Goal: Task Accomplishment & Management: Use online tool/utility

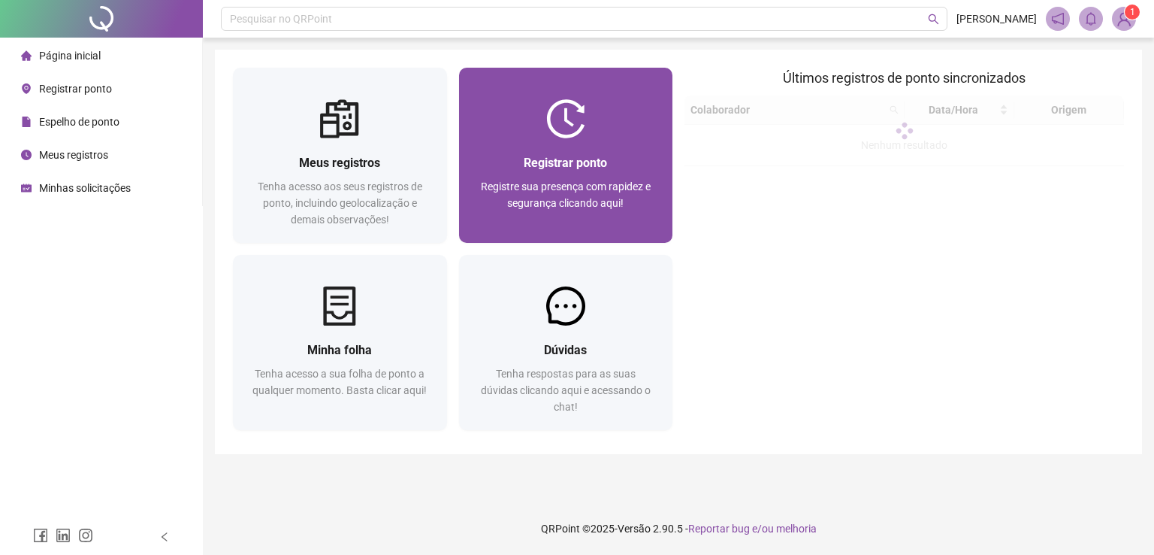
click at [556, 140] on div "Registrar ponto Registre sua presença com rapidez e segurança clicando aqui!" at bounding box center [566, 190] width 214 height 104
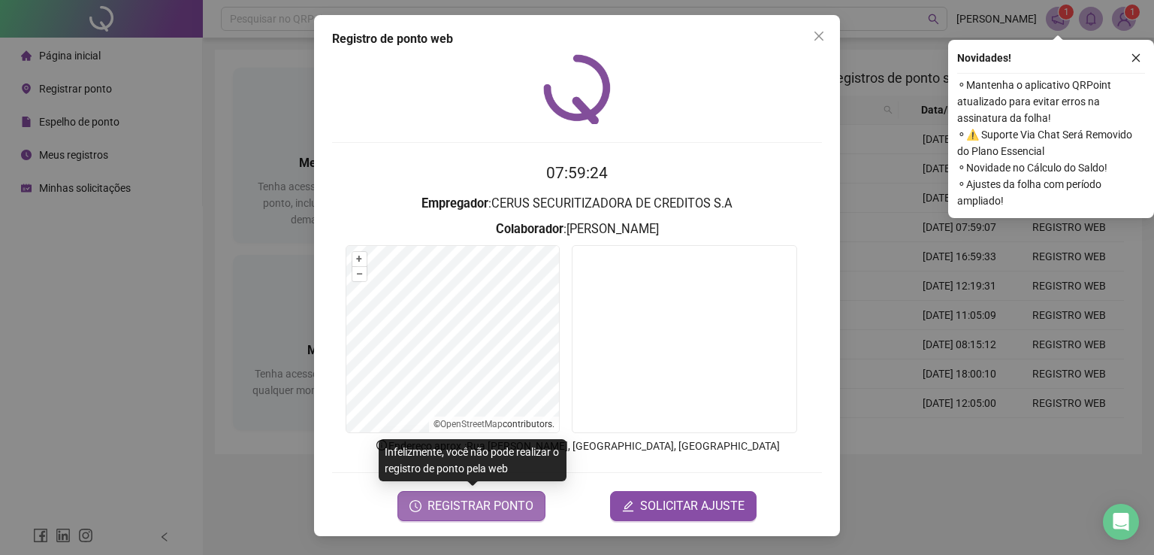
click at [492, 515] on button "REGISTRAR PONTO" at bounding box center [471, 506] width 148 height 30
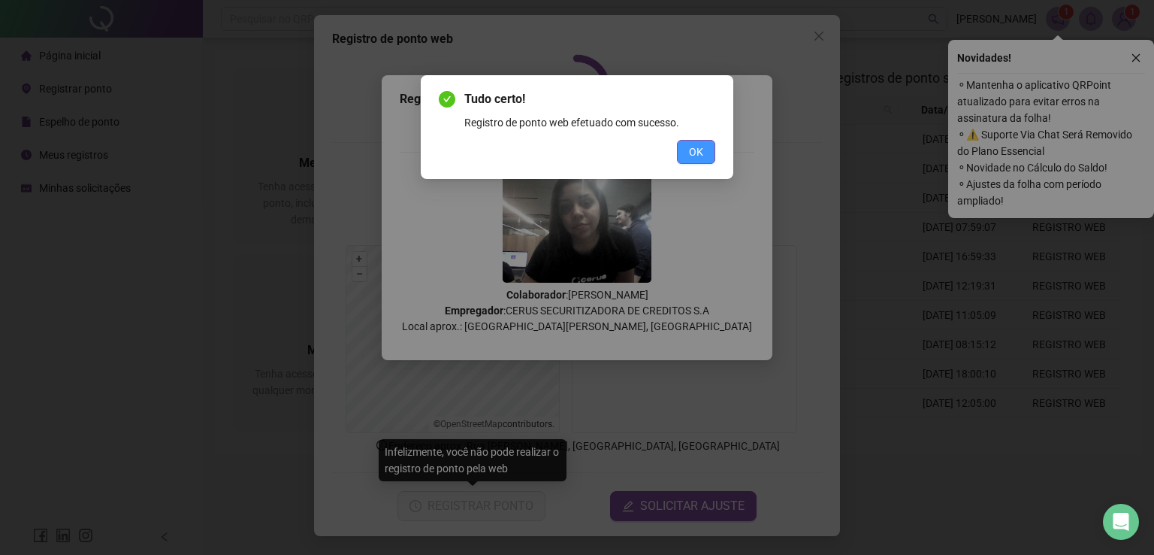
click at [691, 145] on span "OK" at bounding box center [696, 152] width 14 height 17
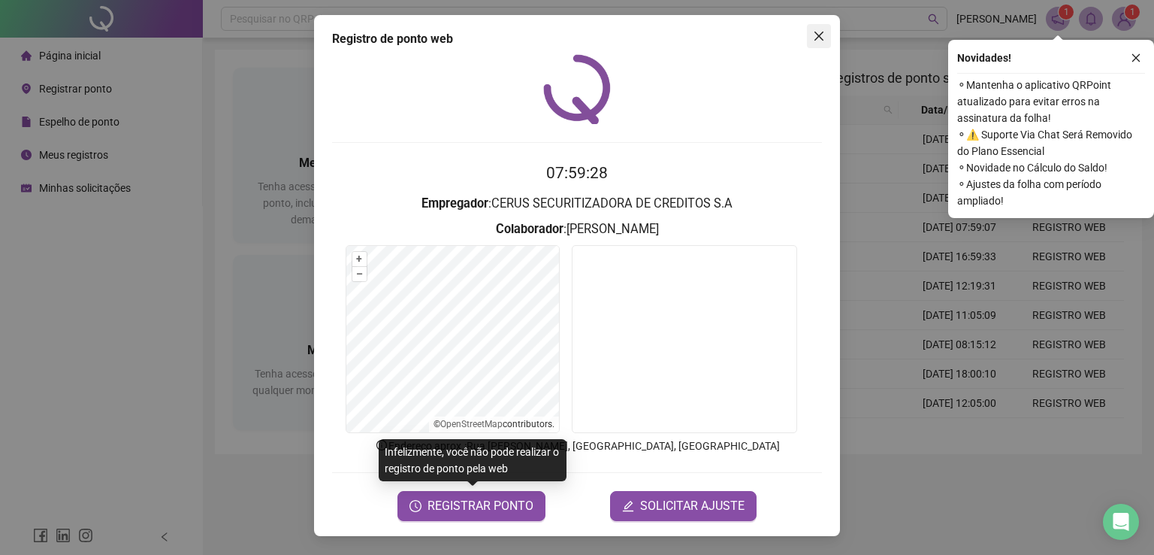
click at [820, 35] on icon "close" at bounding box center [819, 36] width 12 height 12
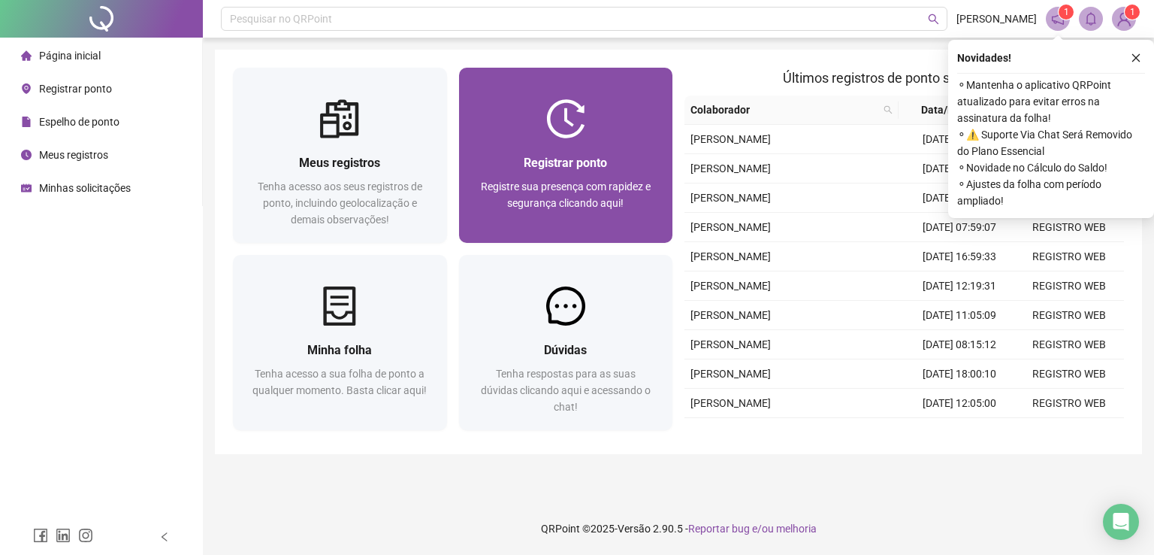
click at [599, 117] on div at bounding box center [566, 118] width 214 height 39
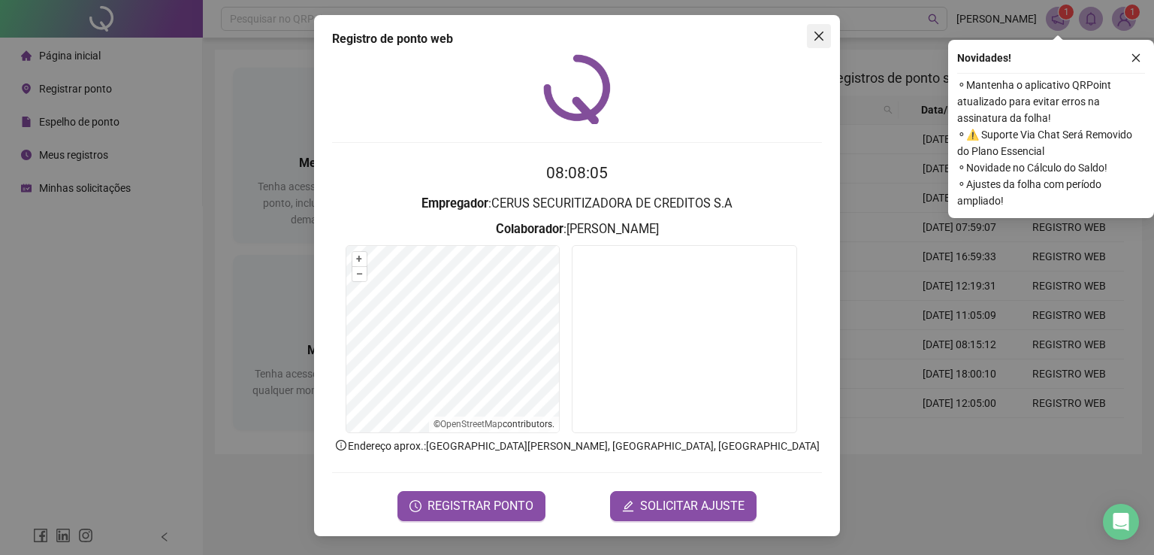
click at [820, 29] on button "Close" at bounding box center [819, 36] width 24 height 24
